Goal: Task Accomplishment & Management: Use online tool/utility

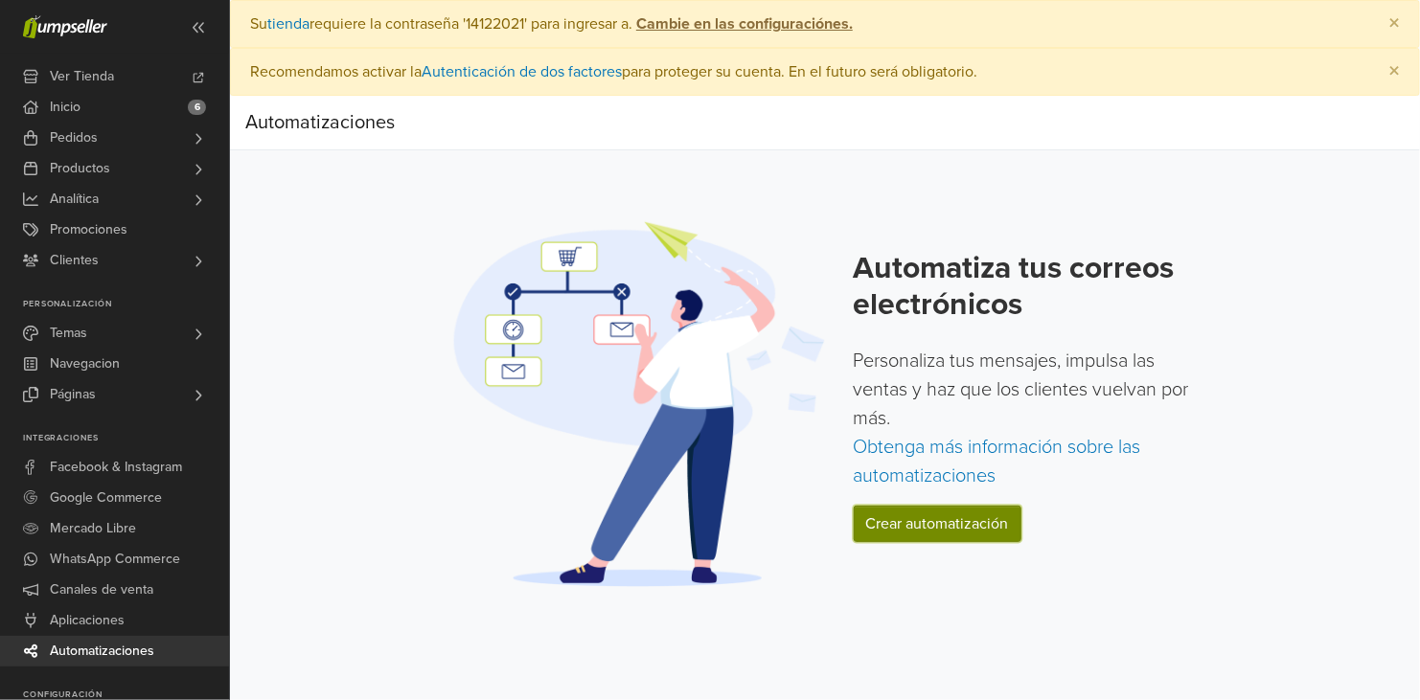
click at [919, 526] on link "Crear automatización" at bounding box center [937, 524] width 168 height 36
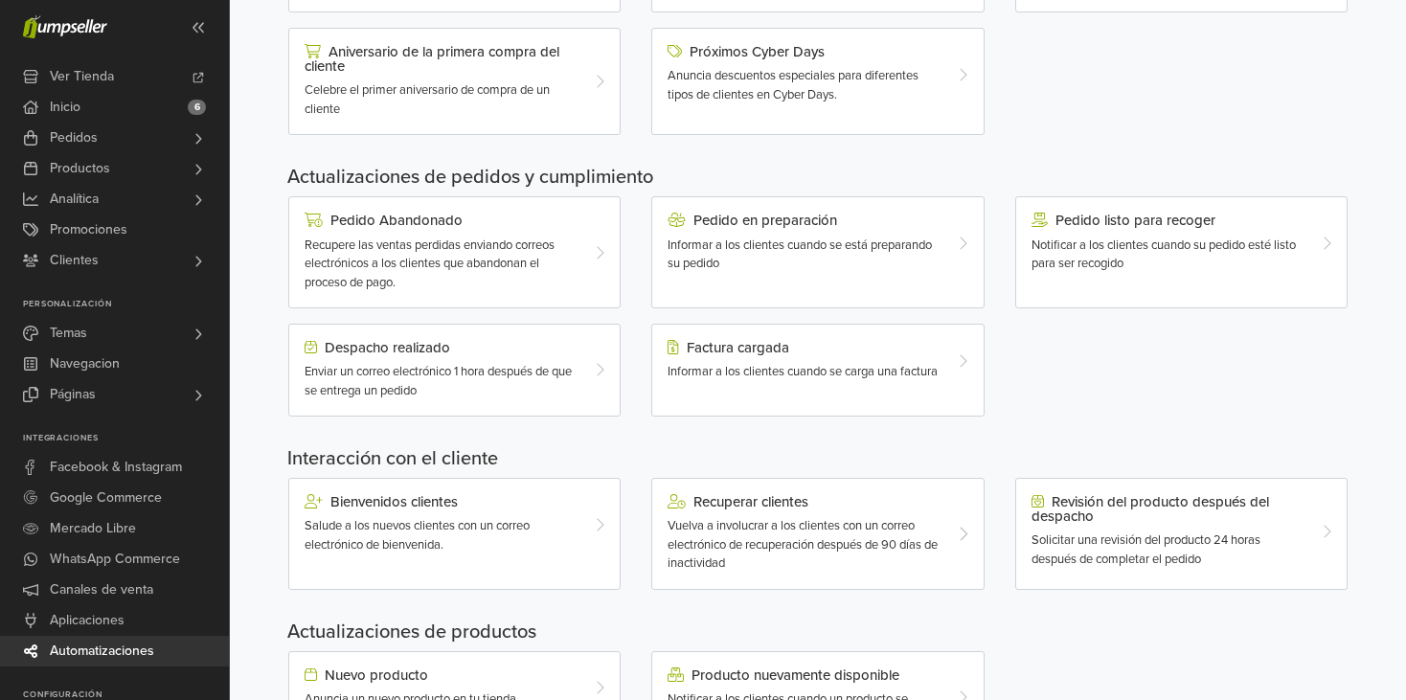
scroll to position [575, 0]
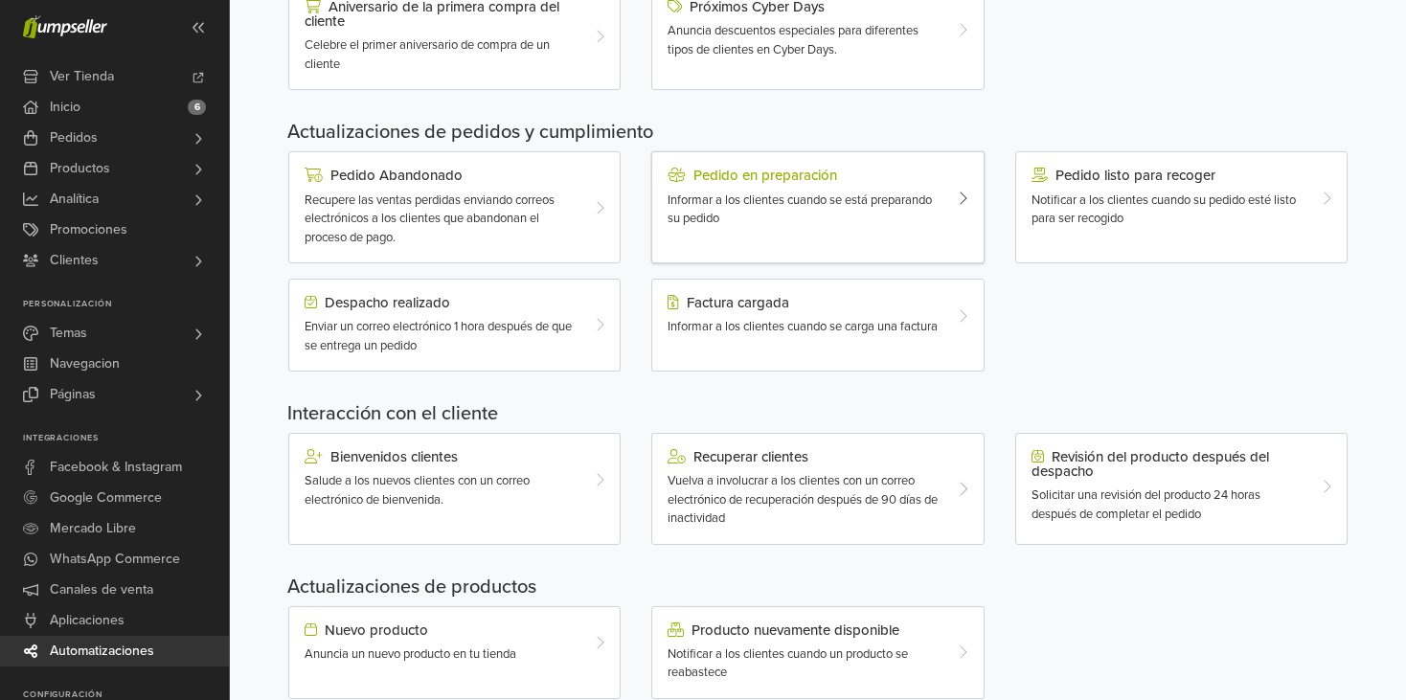
click at [811, 194] on span "Informar a los clientes cuando se está preparando su pedido" at bounding box center [800, 210] width 264 height 34
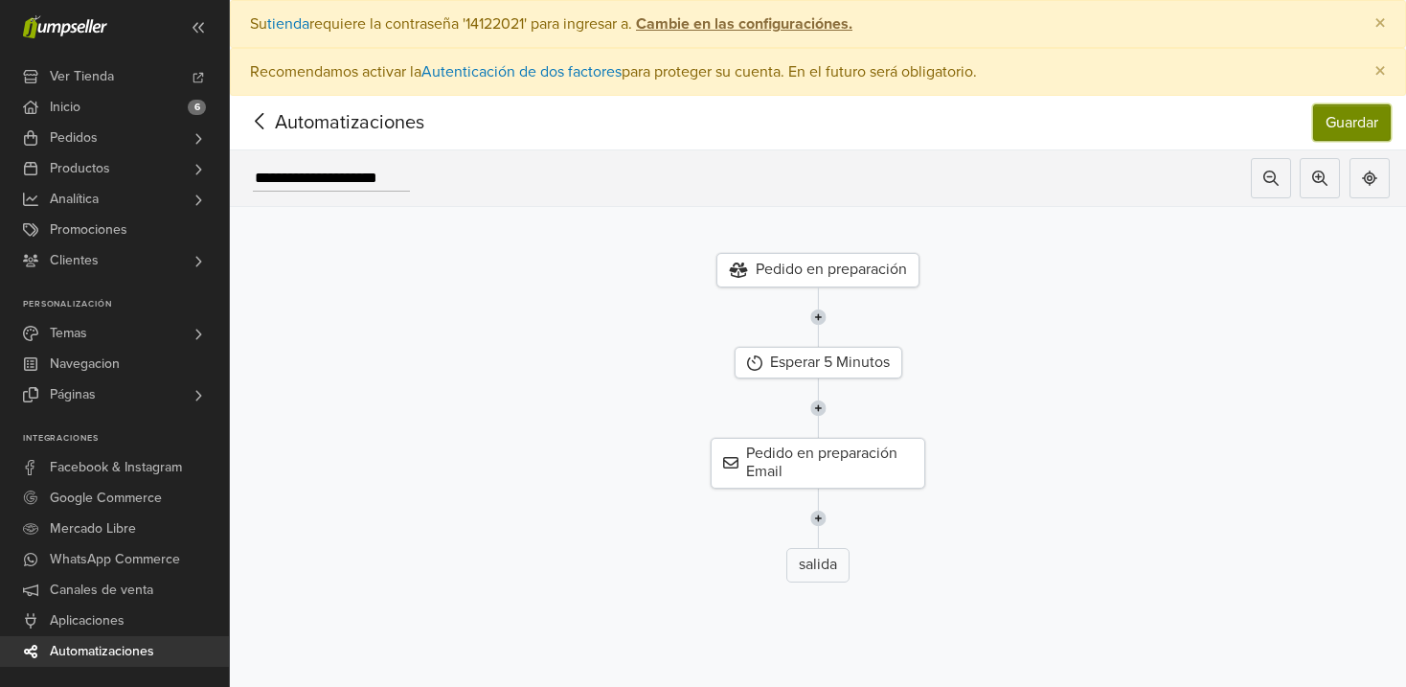
click at [1353, 109] on button "Guardar" at bounding box center [1352, 122] width 78 height 36
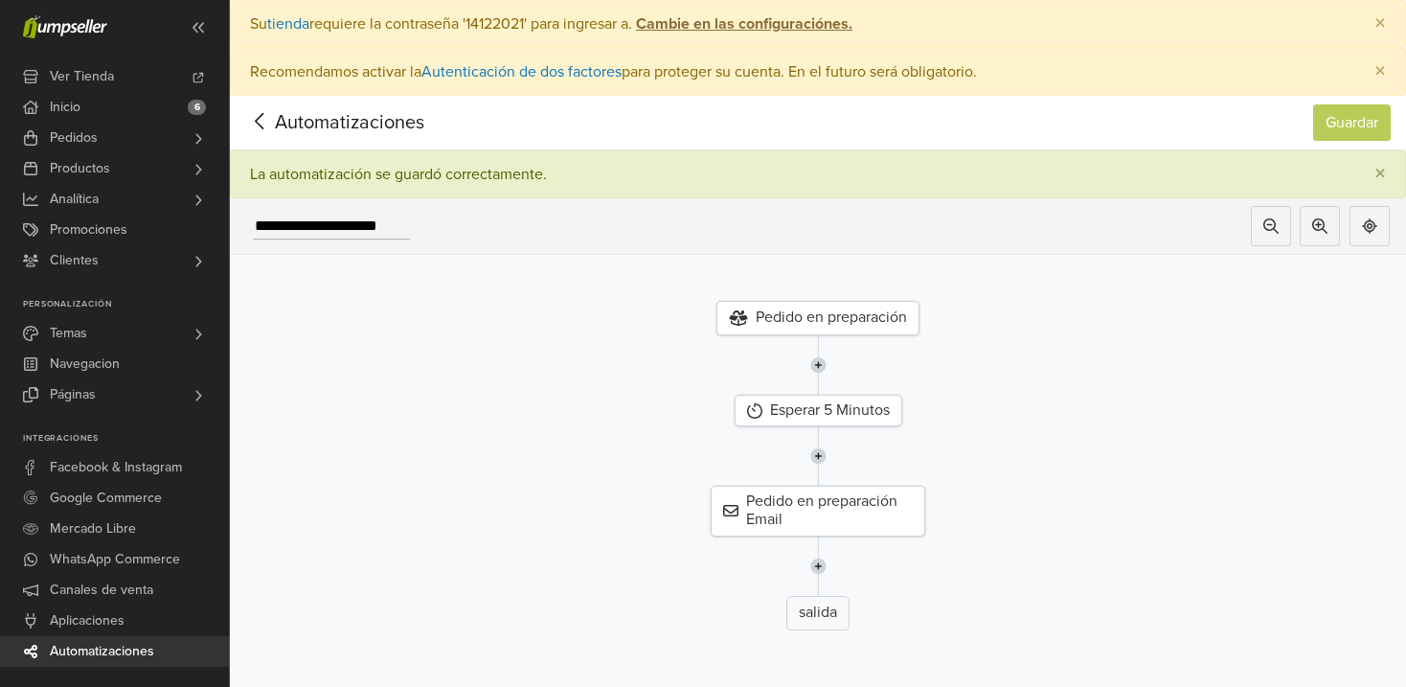
click at [267, 128] on icon at bounding box center [260, 121] width 30 height 24
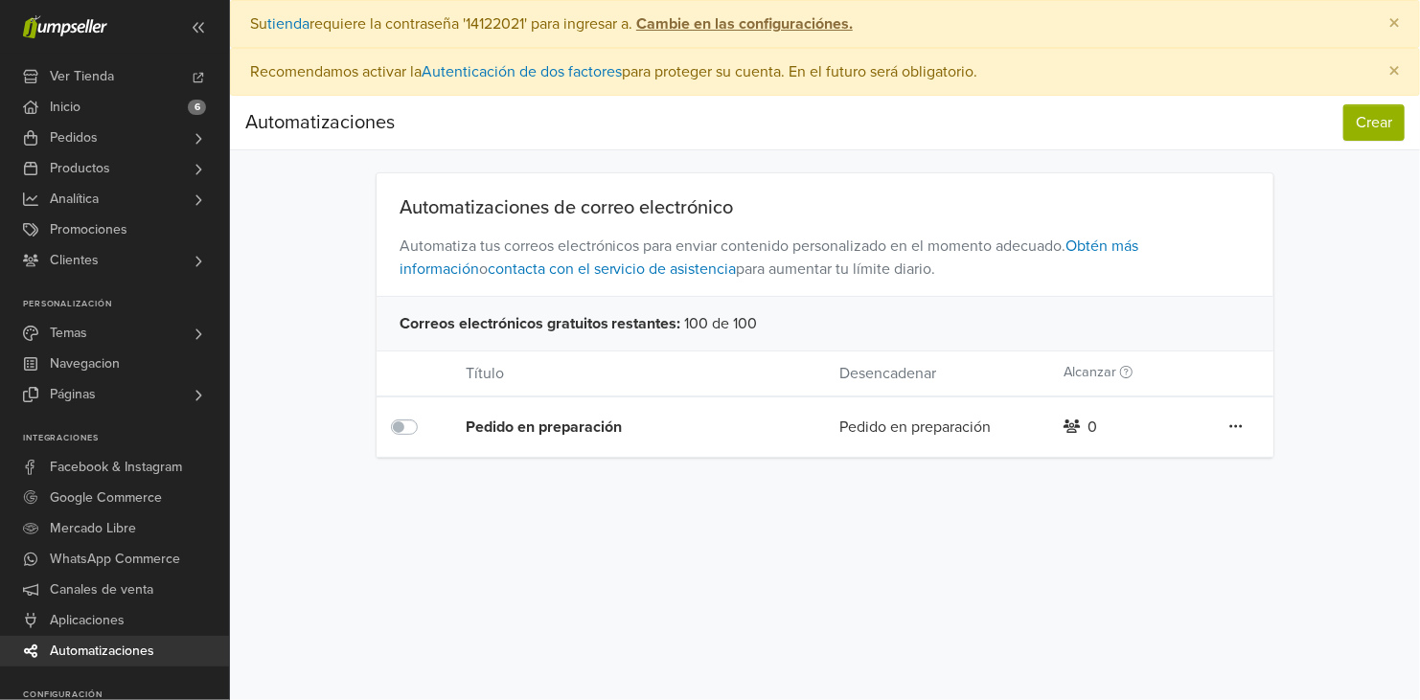
click at [109, 649] on span "Automatizaciones" at bounding box center [102, 651] width 104 height 31
